Goal: Task Accomplishment & Management: Use online tool/utility

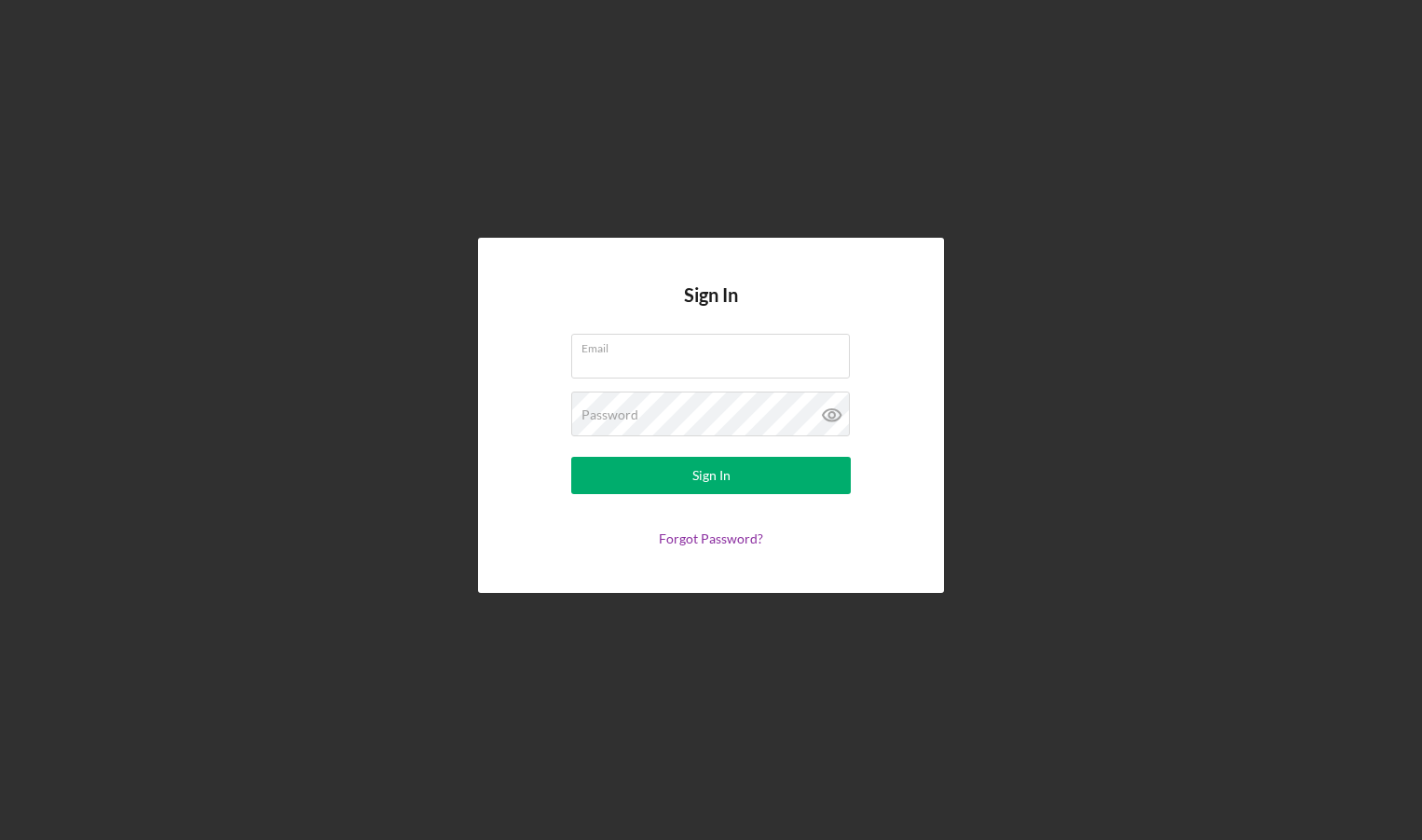
type input "[EMAIL_ADDRESS][DOMAIN_NAME]"
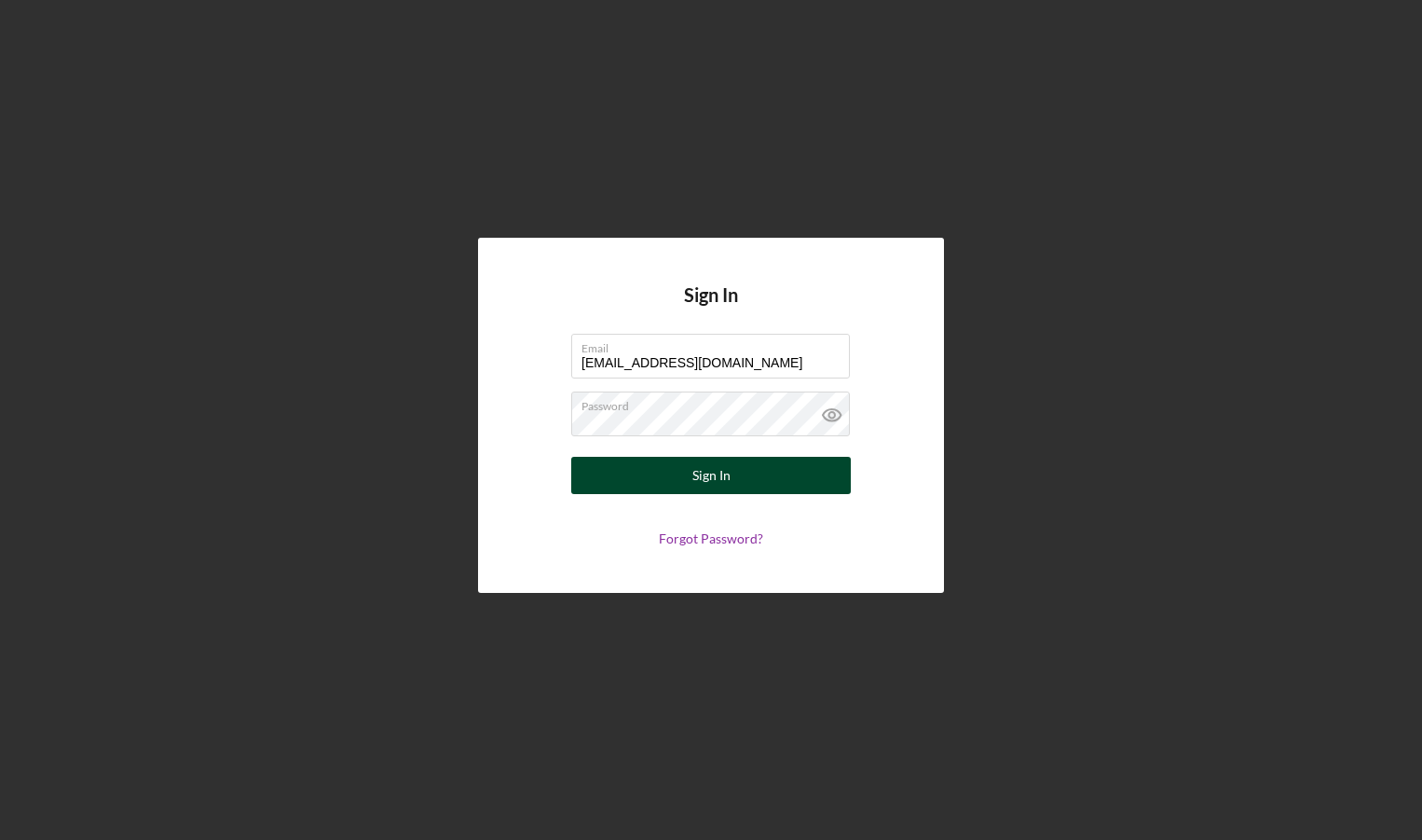
click at [657, 474] on button "Sign In" at bounding box center [711, 475] width 280 height 37
